Goal: Navigation & Orientation: Find specific page/section

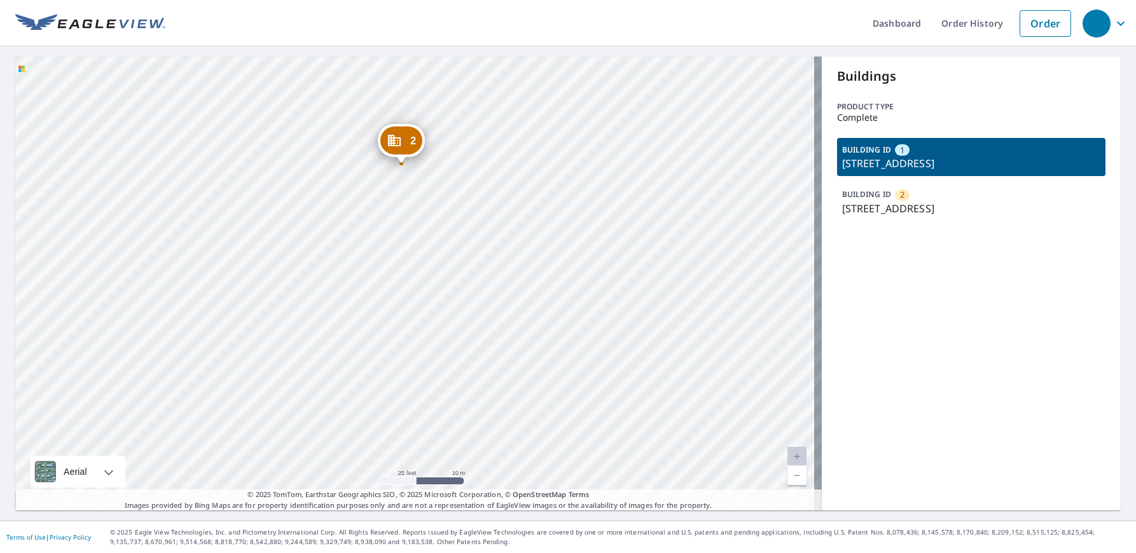
click at [460, 283] on div "2 [STREET_ADDRESS] [STREET_ADDRESS]" at bounding box center [418, 284] width 807 height 454
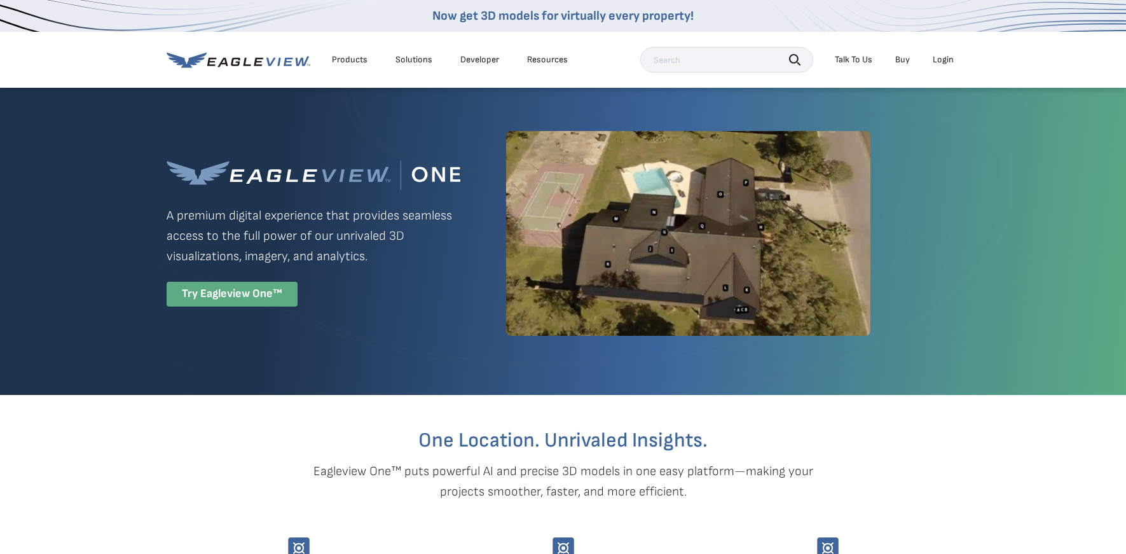
click at [225, 292] on div "Try Eagleview One™" at bounding box center [232, 294] width 131 height 25
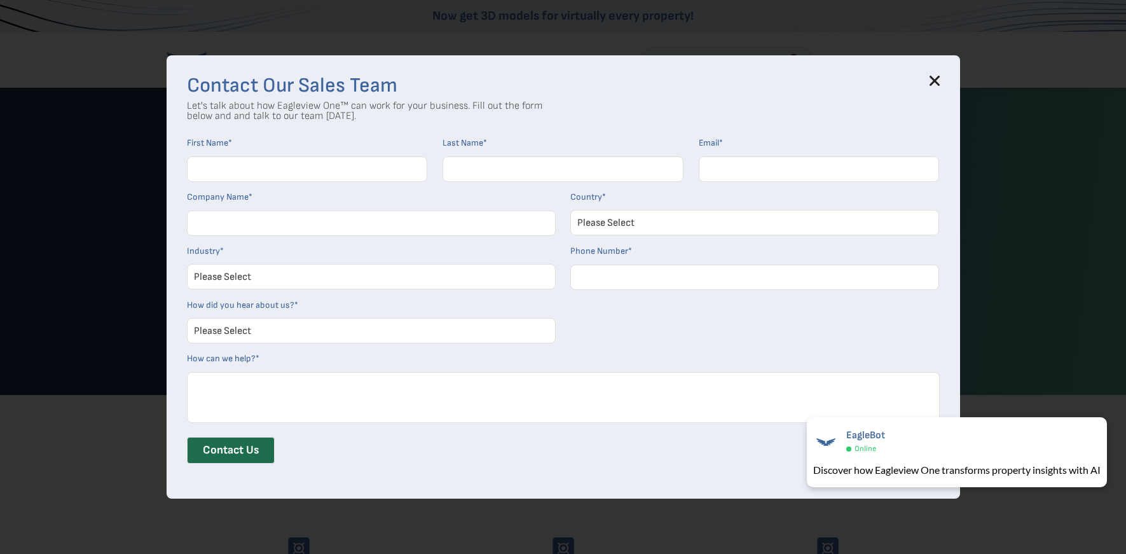
click at [939, 81] on icon at bounding box center [935, 81] width 8 height 8
